Goal: Entertainment & Leisure: Consume media (video, audio)

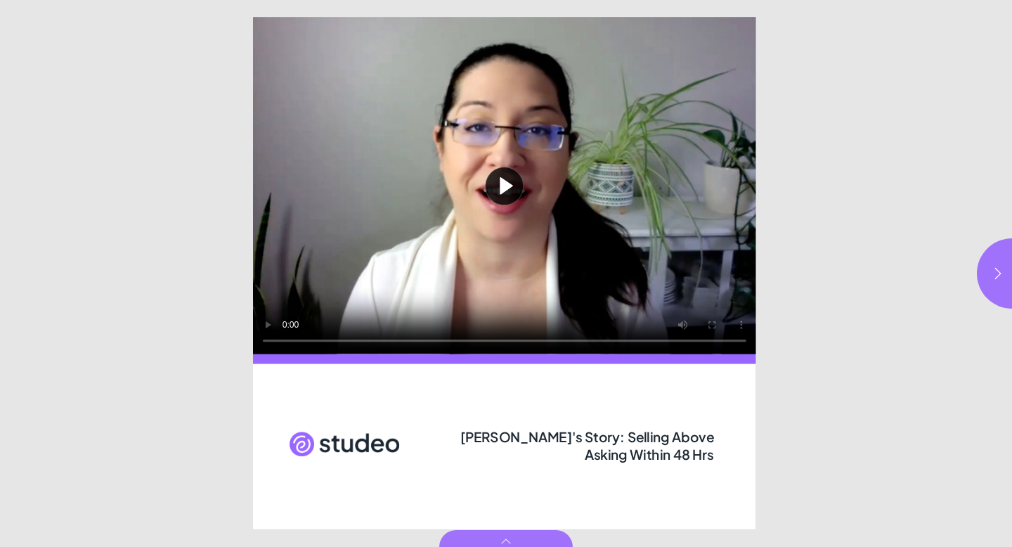
click at [496, 200] on button "Play video" at bounding box center [504, 185] width 503 height 337
click at [1000, 273] on icon "button" at bounding box center [998, 272] width 6 height 11
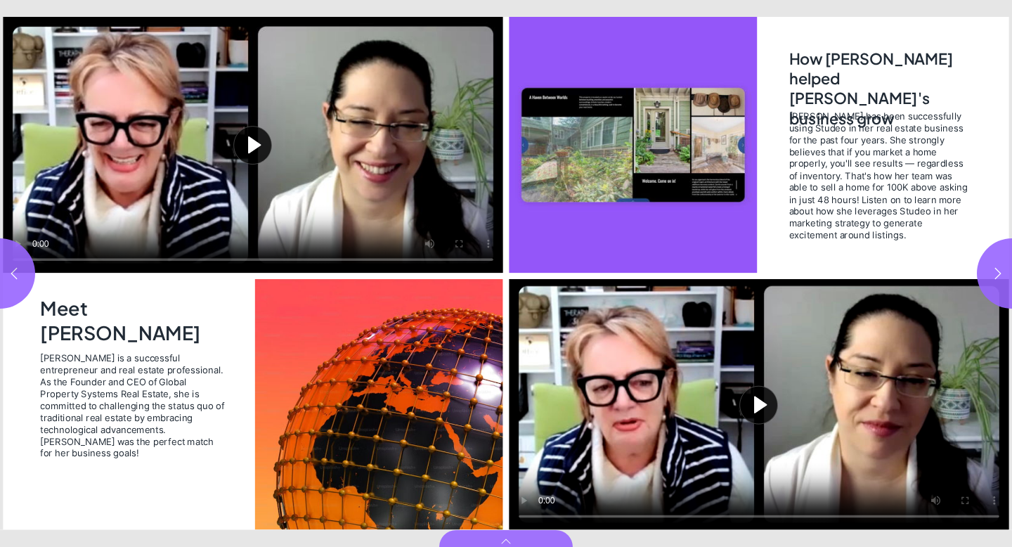
click at [253, 137] on button "Play video" at bounding box center [253, 145] width 500 height 256
click at [636, 143] on video "Page 3" at bounding box center [633, 145] width 248 height 256
click at [992, 277] on icon "button" at bounding box center [998, 273] width 14 height 14
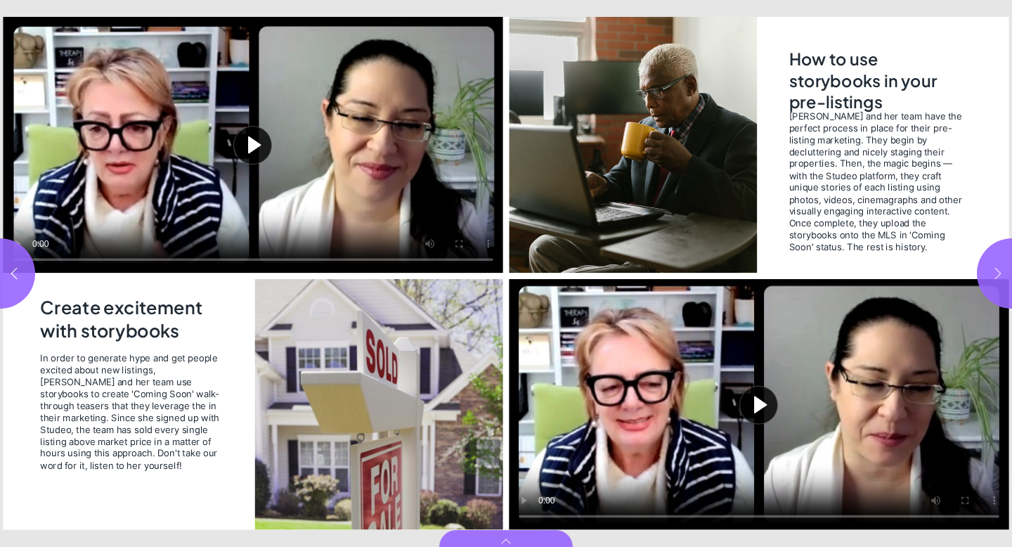
click at [992, 277] on icon "button" at bounding box center [998, 273] width 14 height 14
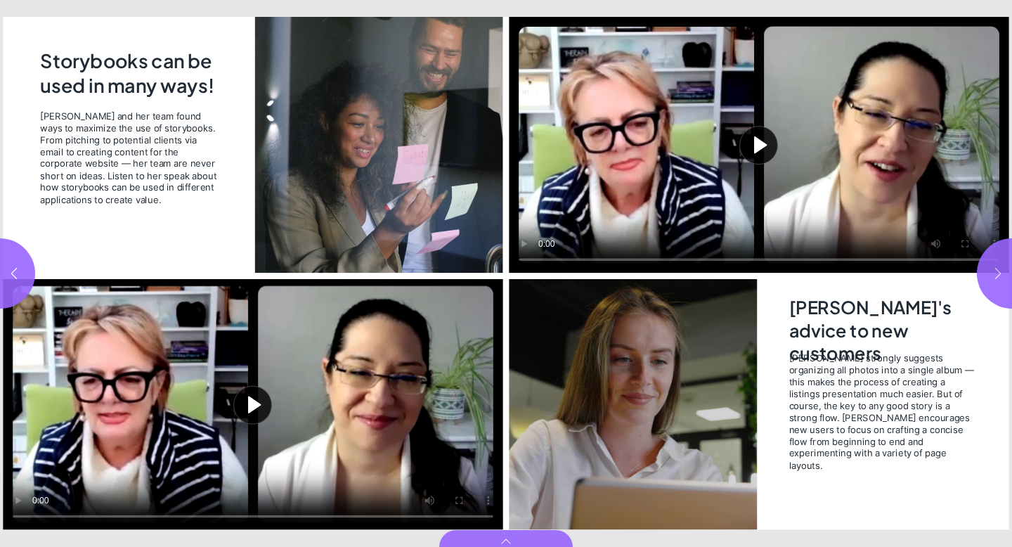
click at [999, 262] on button "button" at bounding box center [1012, 273] width 70 height 70
type input "*"
